Goal: Transaction & Acquisition: Purchase product/service

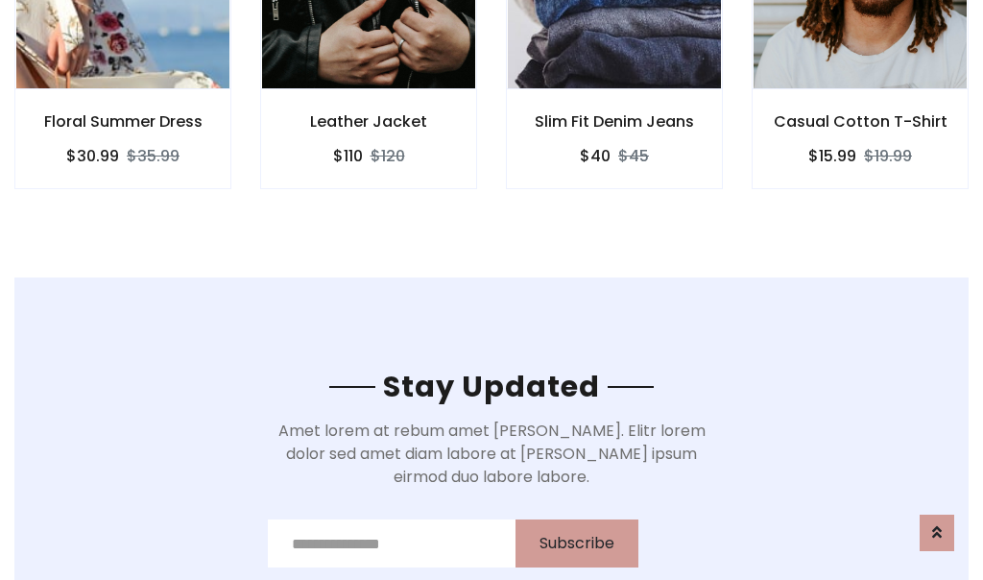
scroll to position [2892, 0]
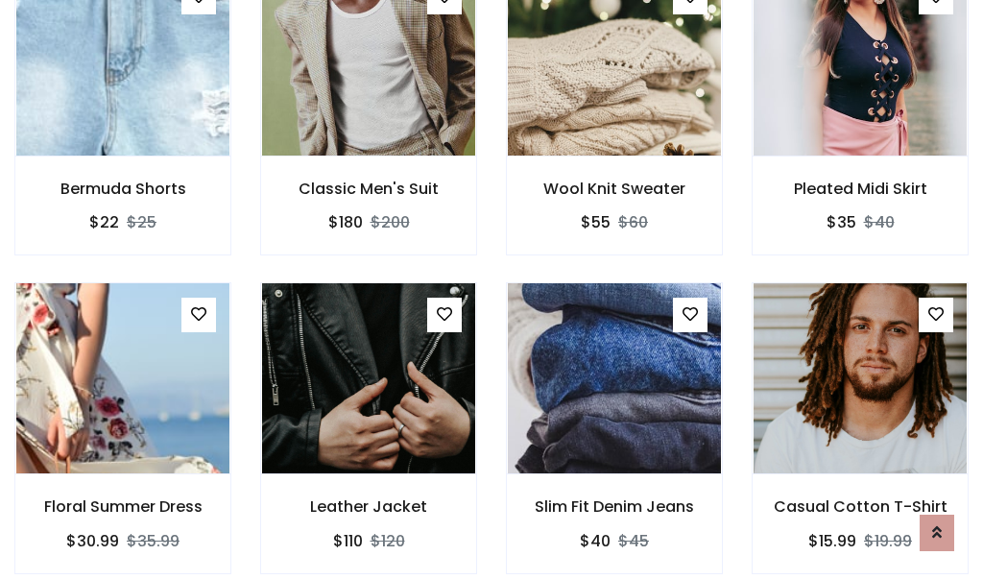
click at [492, 290] on div "Slim Fit Denim Jeans $40 $45" at bounding box center [615, 441] width 246 height 318
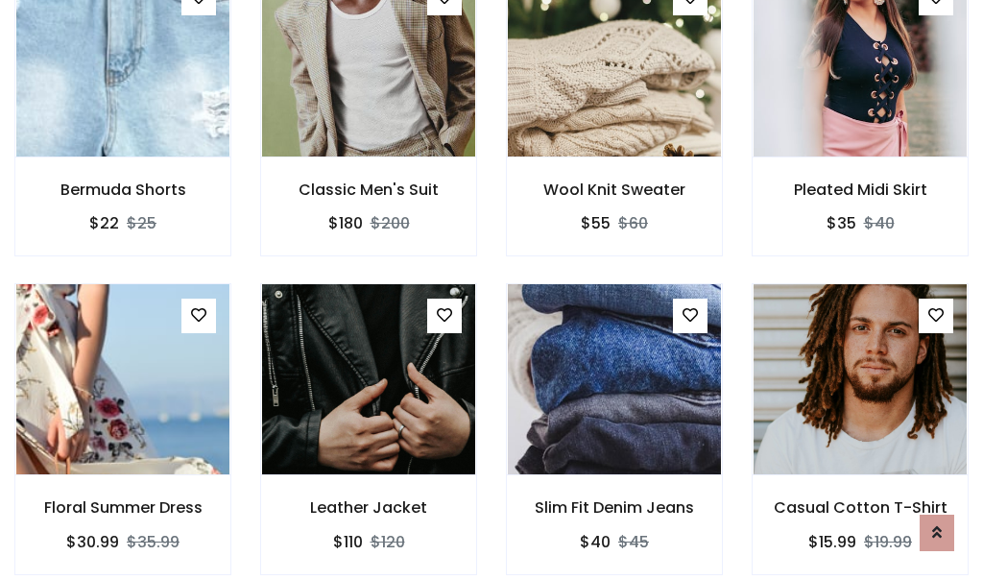
click at [492, 290] on div "Slim Fit Denim Jeans $40 $45" at bounding box center [615, 442] width 246 height 318
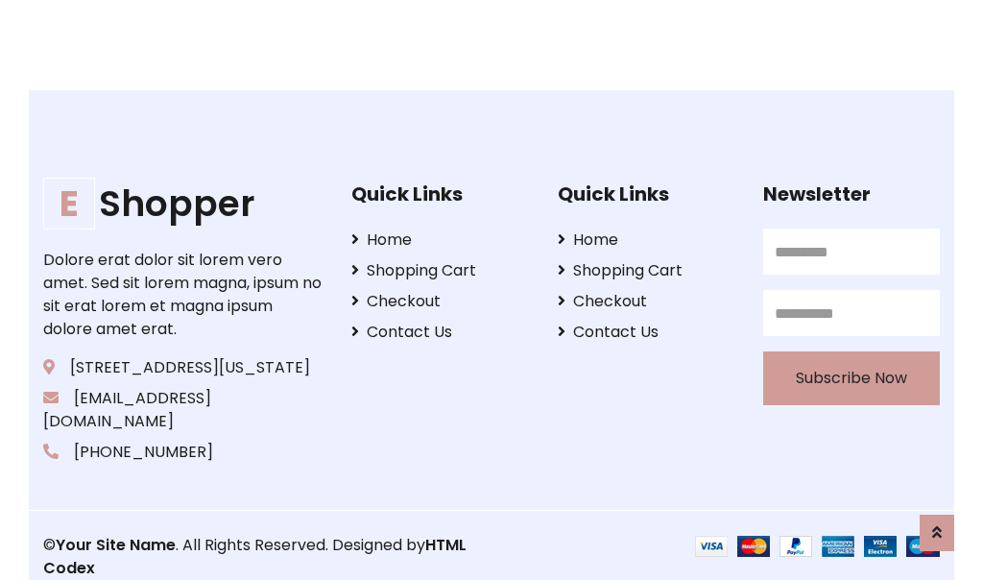
scroll to position [3655, 0]
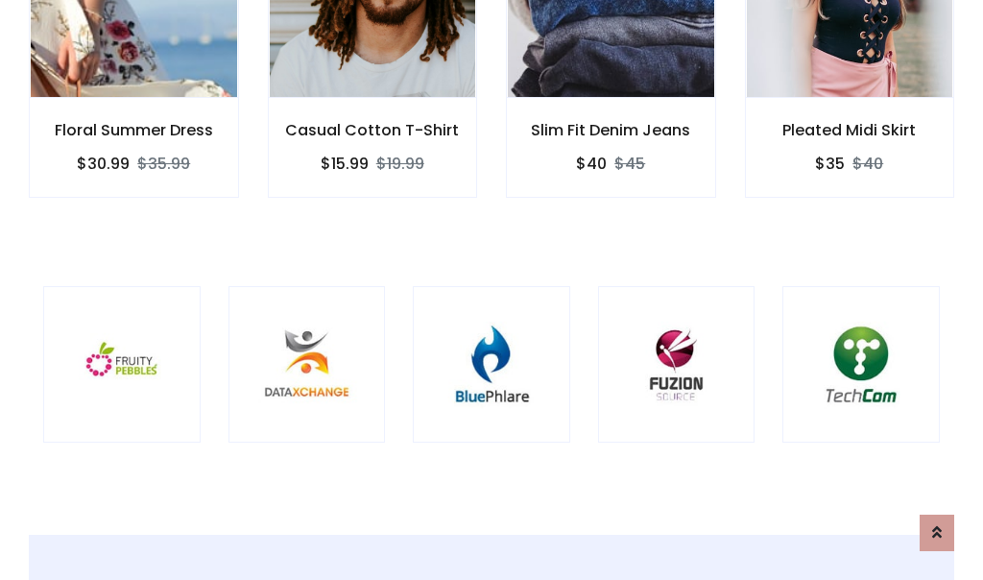
click at [492, 289] on div at bounding box center [491, 364] width 157 height 157
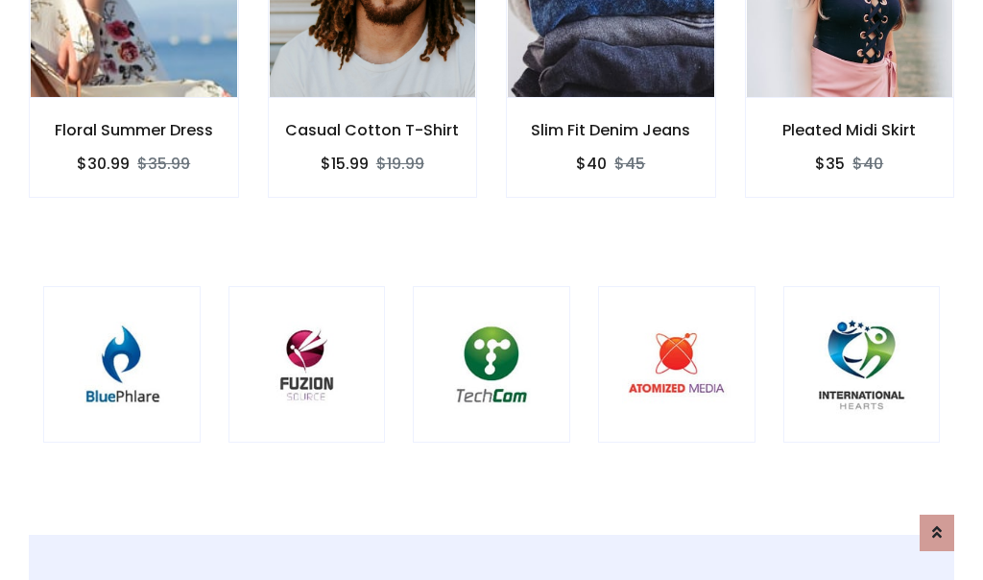
click at [492, 290] on div at bounding box center [491, 364] width 157 height 157
click at [492, 289] on div at bounding box center [491, 364] width 157 height 157
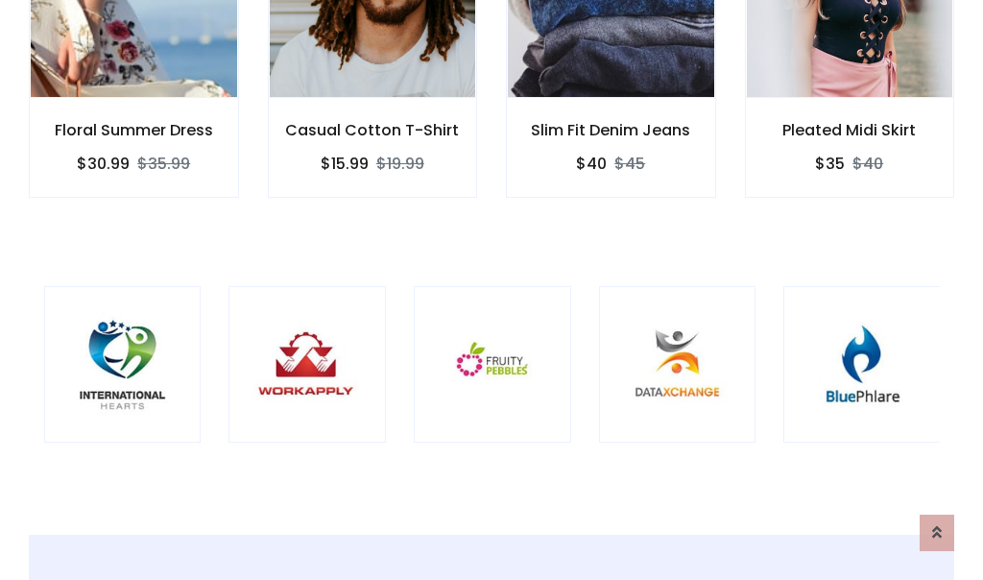
scroll to position [0, 0]
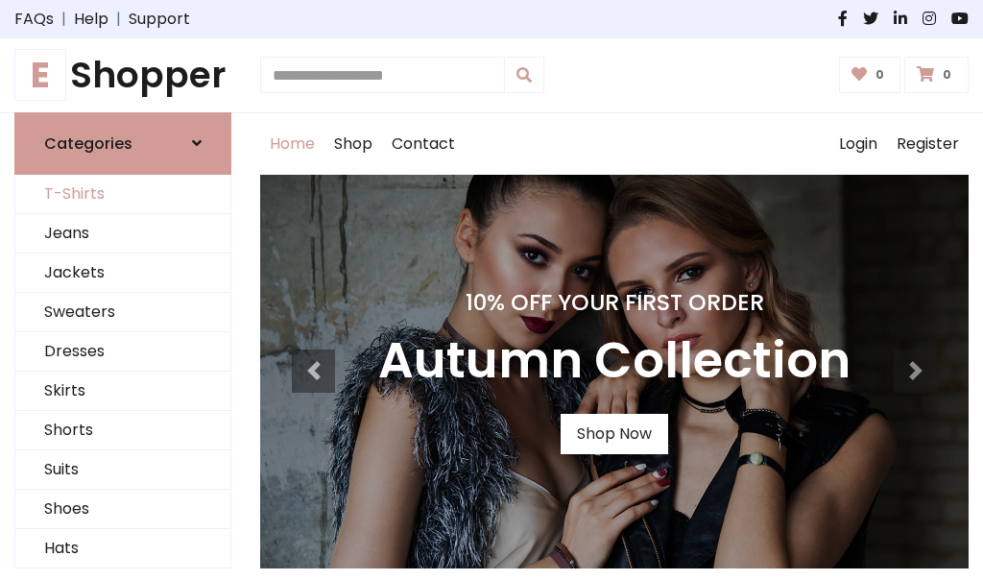
click at [123, 194] on link "T-Shirts" at bounding box center [122, 194] width 215 height 39
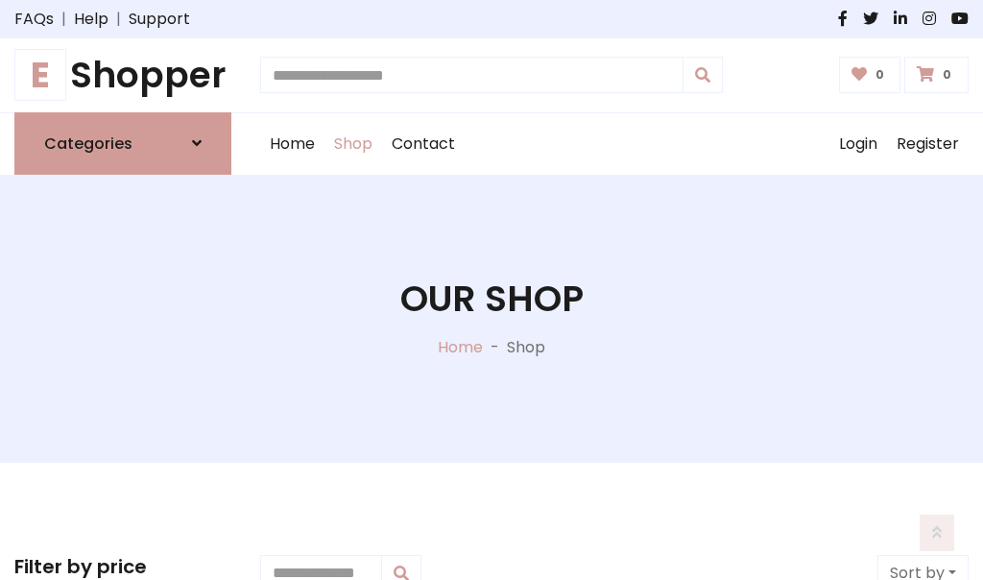
scroll to position [770, 0]
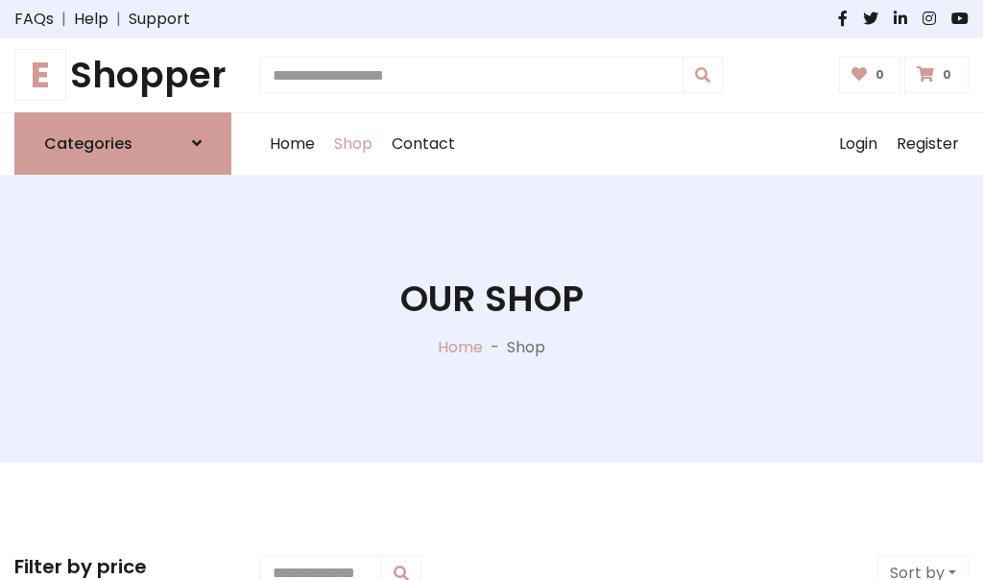
click at [123, 75] on h1 "E Shopper" at bounding box center [122, 75] width 217 height 43
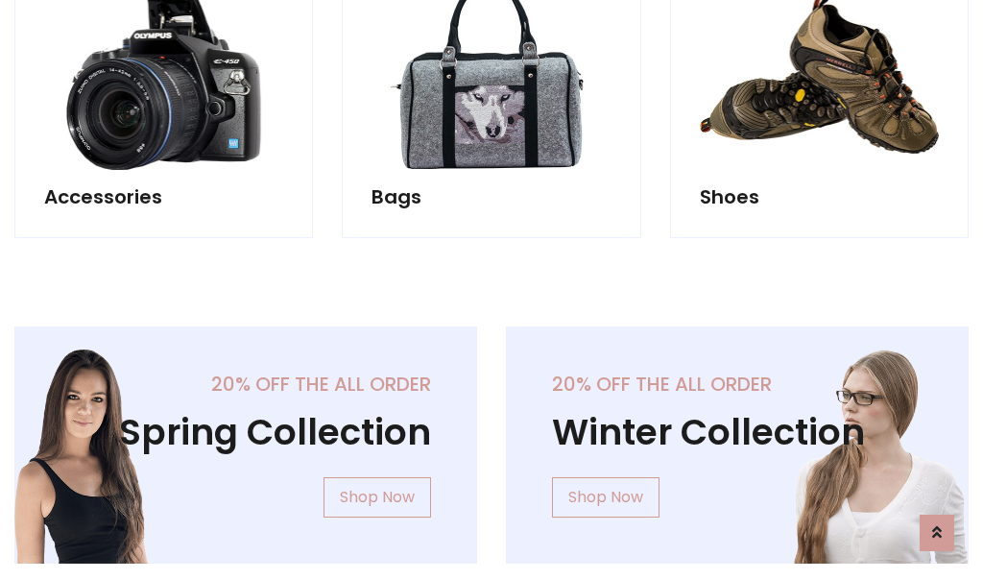
scroll to position [1865, 0]
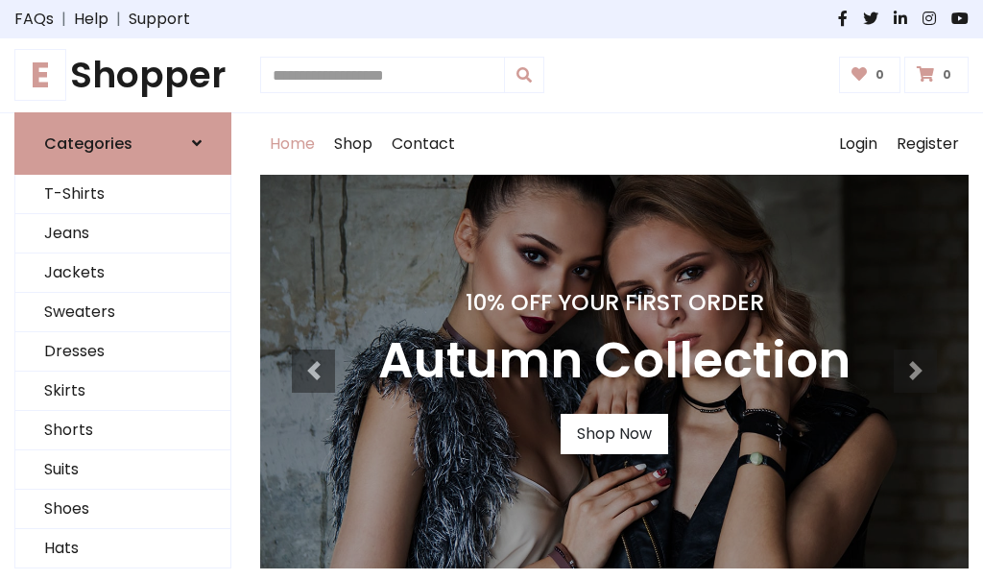
scroll to position [630, 0]
